Goal: Information Seeking & Learning: Compare options

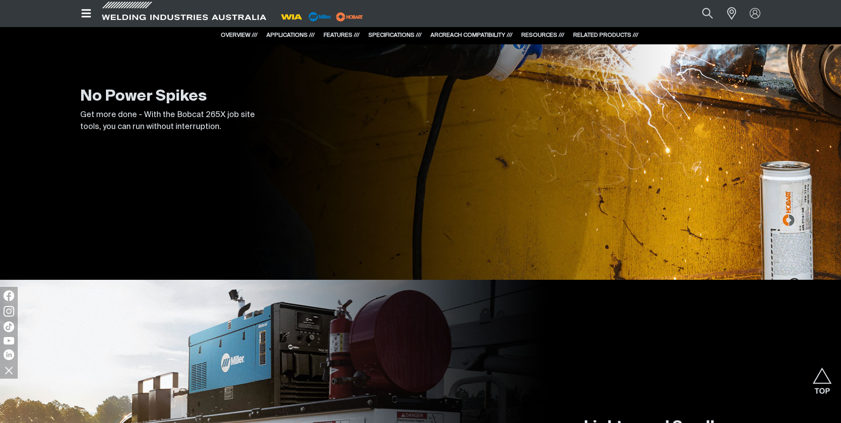
scroll to position [3190, 0]
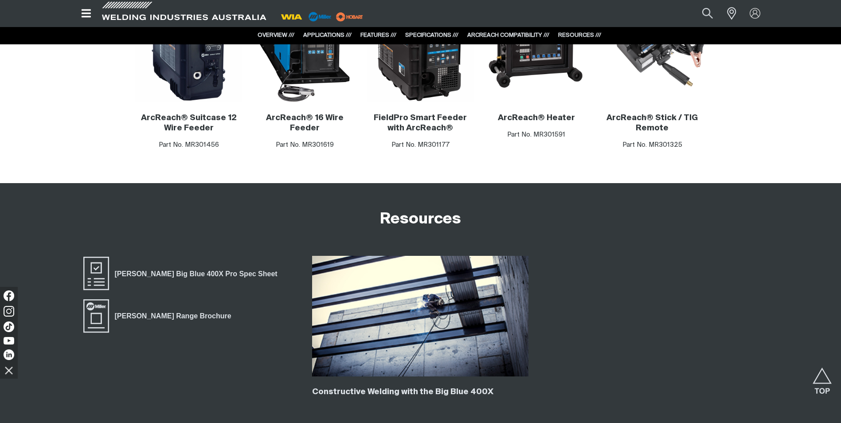
scroll to position [1861, 0]
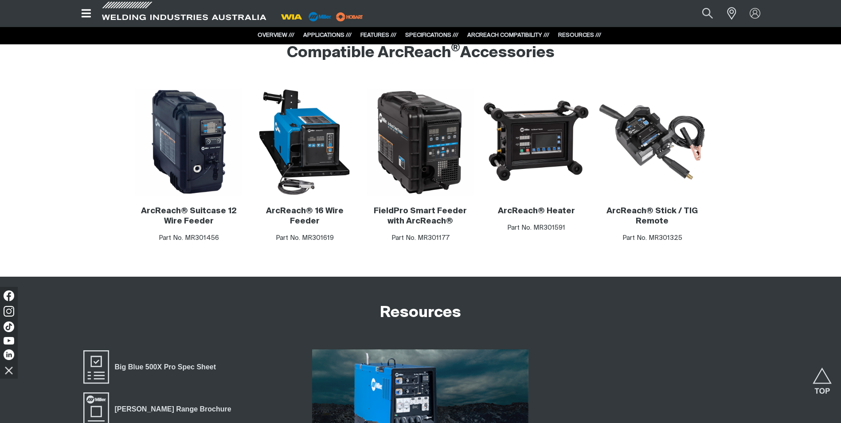
scroll to position [1462, 0]
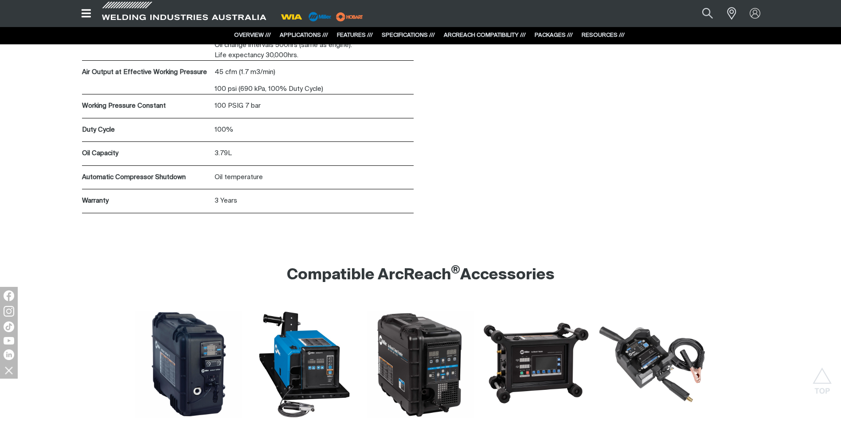
scroll to position [4564, 0]
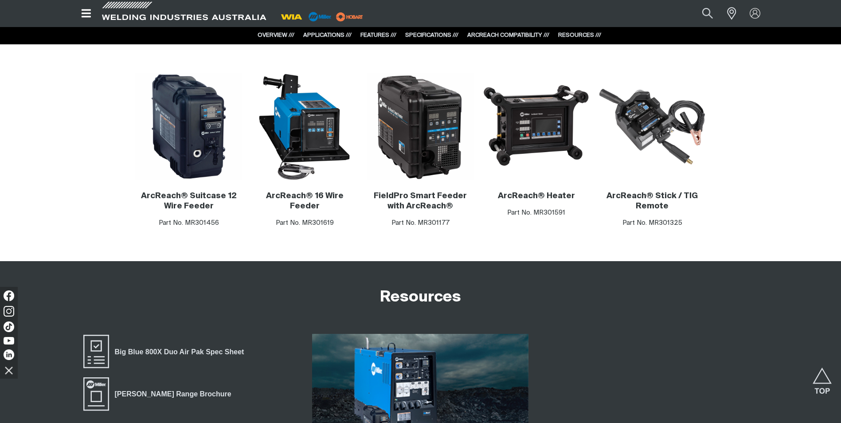
scroll to position [2260, 0]
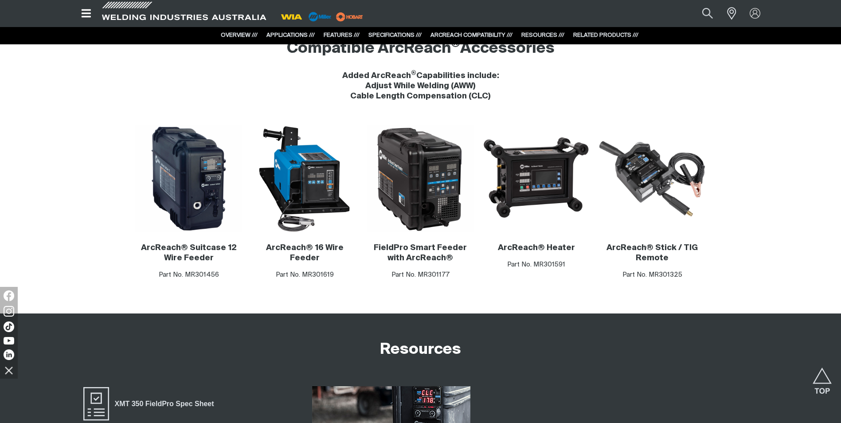
scroll to position [2526, 0]
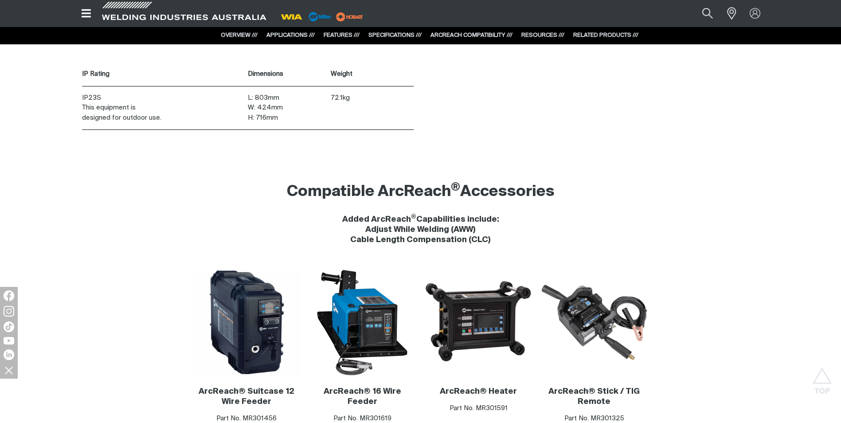
scroll to position [4520, 0]
